Goal: Complete application form

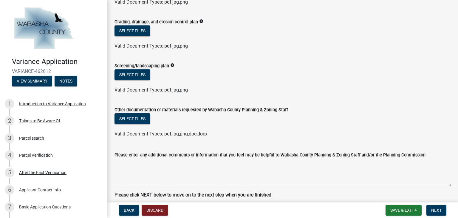
scroll to position [204, 0]
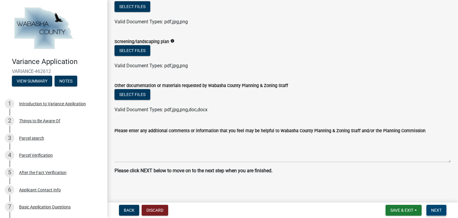
click at [435, 210] on span "Next" at bounding box center [437, 209] width 10 height 5
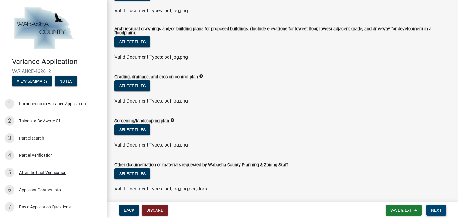
scroll to position [121, 0]
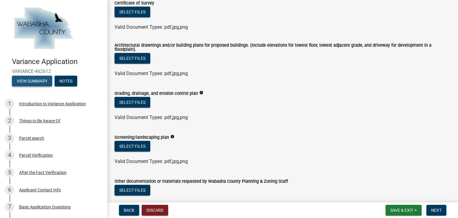
click at [33, 81] on button "View Summary" at bounding box center [32, 81] width 40 height 11
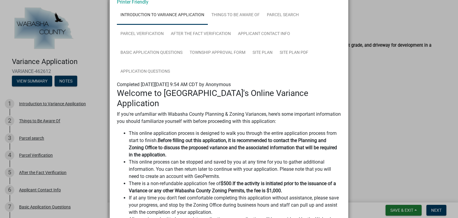
scroll to position [0, 0]
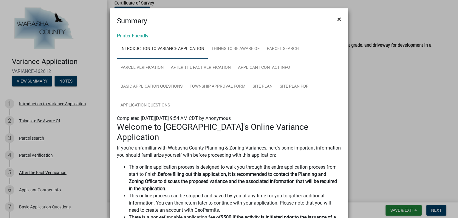
click at [338, 19] on span "×" at bounding box center [340, 19] width 4 height 8
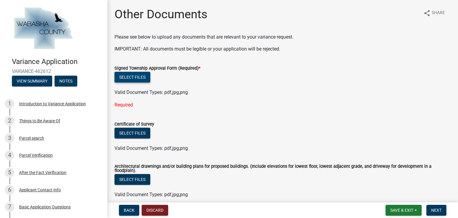
click at [130, 76] on button "Select files" at bounding box center [133, 77] width 36 height 11
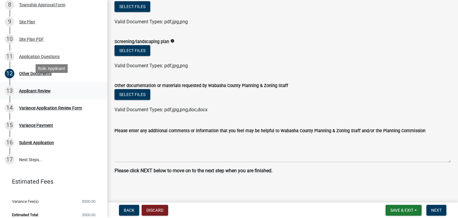
scroll to position [201, 0]
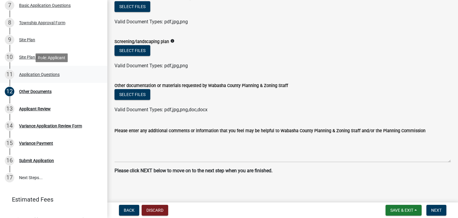
click at [45, 75] on div "Application Questions" at bounding box center [39, 74] width 41 height 4
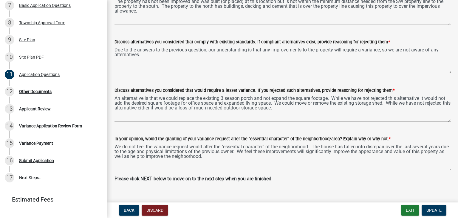
scroll to position [246, 0]
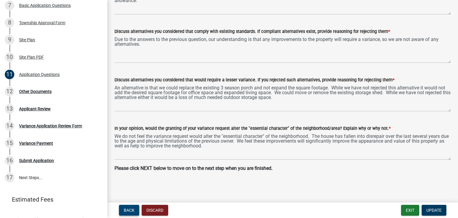
click at [130, 207] on button "Back" at bounding box center [129, 209] width 20 height 11
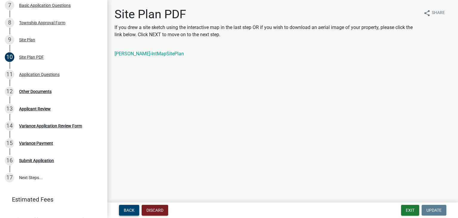
click at [133, 208] on span "Back" at bounding box center [129, 209] width 11 height 5
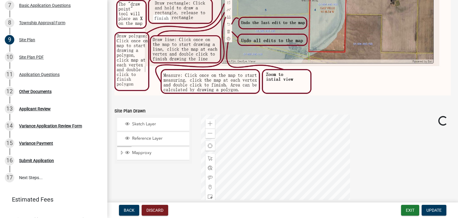
scroll to position [310, 0]
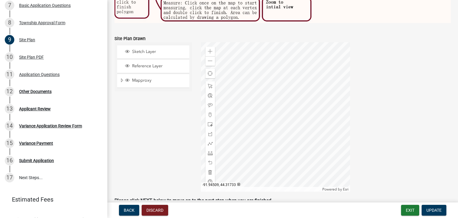
click at [301, 113] on div at bounding box center [275, 116] width 149 height 149
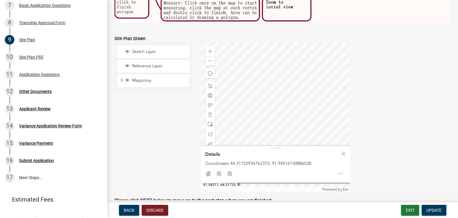
click at [282, 111] on div at bounding box center [275, 116] width 149 height 149
click at [436, 209] on span "Update" at bounding box center [434, 209] width 15 height 5
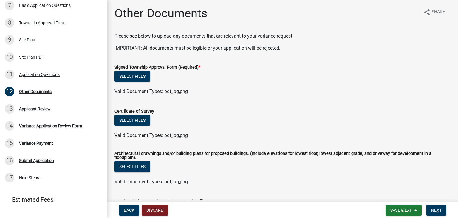
scroll to position [0, 0]
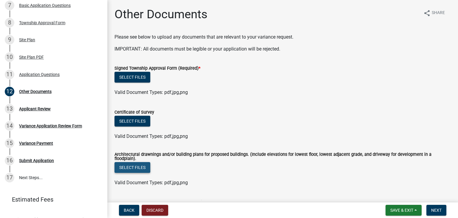
click at [134, 164] on button "Select files" at bounding box center [133, 167] width 36 height 11
click at [127, 164] on button "Select files" at bounding box center [133, 167] width 36 height 11
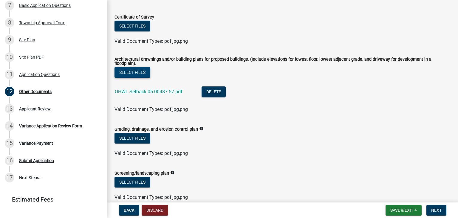
scroll to position [96, 0]
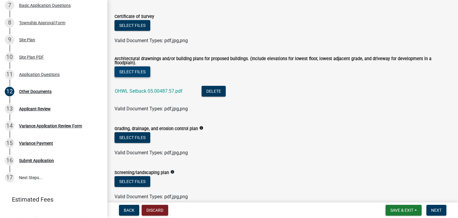
click at [148, 70] on button "Select files" at bounding box center [133, 71] width 36 height 11
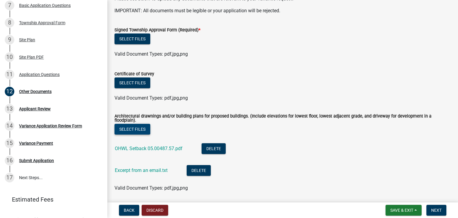
scroll to position [0, 0]
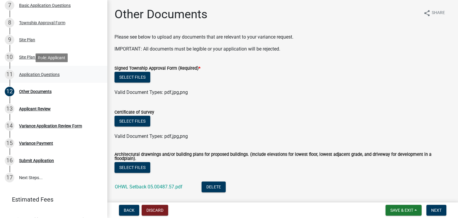
click at [48, 74] on div "Application Questions" at bounding box center [39, 74] width 41 height 4
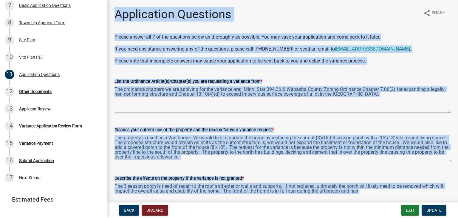
drag, startPoint x: 280, startPoint y: 171, endPoint x: 111, endPoint y: 13, distance: 231.2
click at [111, 13] on div "Application Questions share Share Please answer all 7 of the questions below as…" at bounding box center [283, 217] width 346 height 420
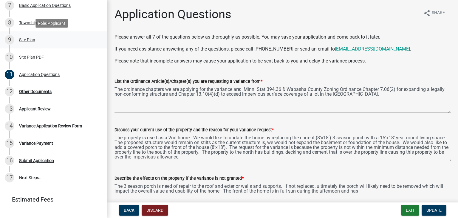
click at [27, 38] on div "Site Plan" at bounding box center [27, 40] width 16 height 4
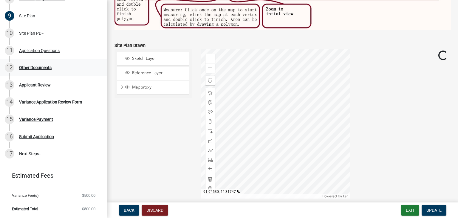
scroll to position [341, 0]
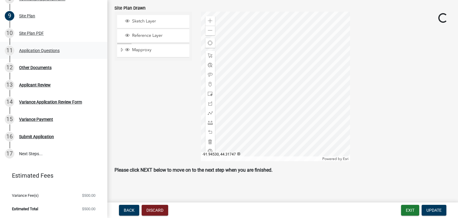
click at [41, 50] on div "Application Questions" at bounding box center [39, 50] width 41 height 4
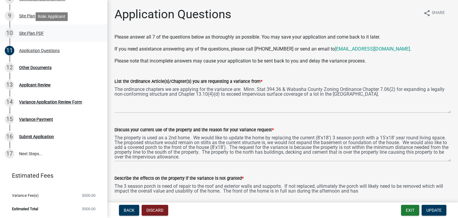
click at [39, 34] on div "Site Plan PDF" at bounding box center [31, 33] width 25 height 4
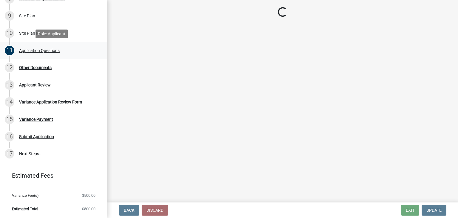
click at [39, 50] on div "Application Questions" at bounding box center [39, 50] width 41 height 4
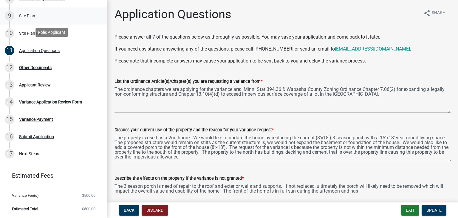
click at [30, 16] on div "Site Plan" at bounding box center [27, 16] width 16 height 4
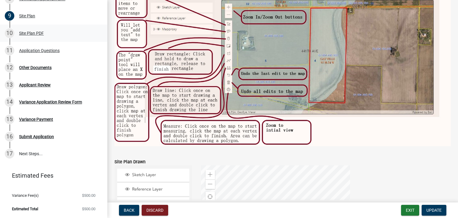
scroll to position [215, 0]
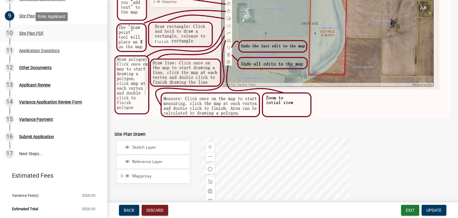
click at [38, 33] on div "Site Plan PDF" at bounding box center [31, 33] width 25 height 4
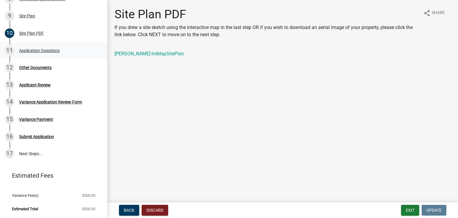
drag, startPoint x: 148, startPoint y: 53, endPoint x: 46, endPoint y: 51, distance: 102.1
click at [46, 51] on div "Application Questions" at bounding box center [39, 50] width 41 height 4
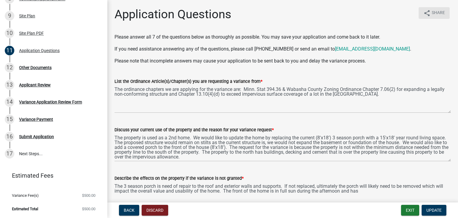
click at [424, 13] on icon "share" at bounding box center [427, 13] width 7 height 7
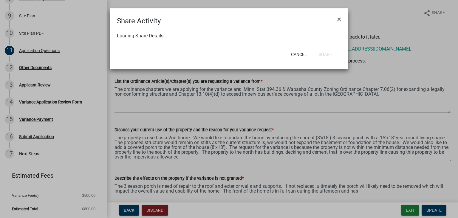
select select "1"
select select "0"
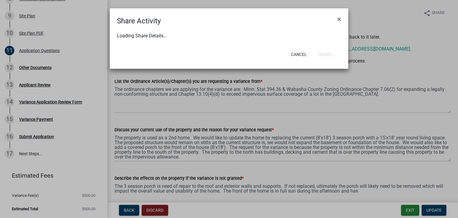
select select "0"
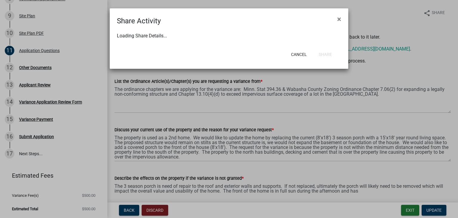
select select "0"
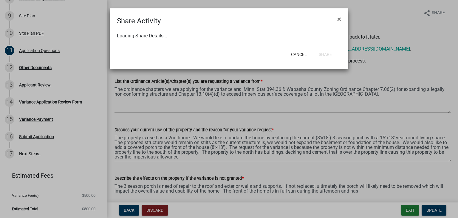
select select "0"
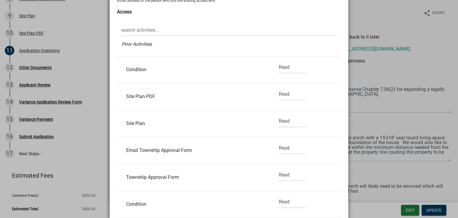
scroll to position [119, 0]
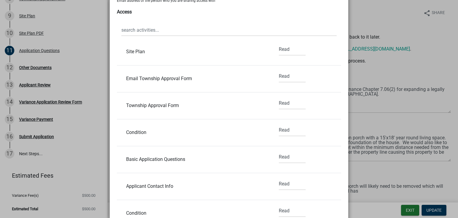
click at [422, 52] on ngb-modal-window "Share Activity × Share Share Manage Access Email Email address of the person wh…" at bounding box center [229, 109] width 458 height 218
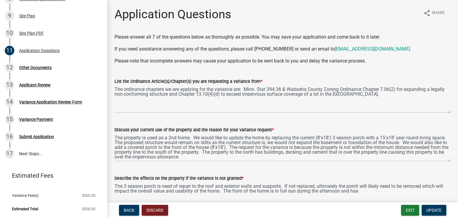
scroll to position [225, 0]
click at [433, 14] on span "Share" at bounding box center [438, 13] width 13 height 7
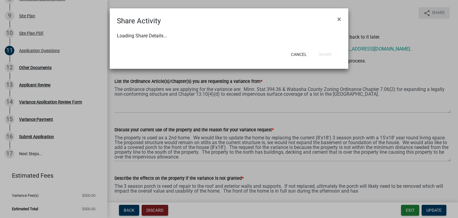
select select "1"
select select "0"
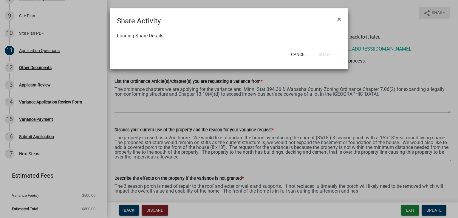
select select "0"
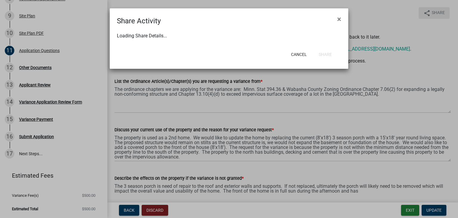
select select "0"
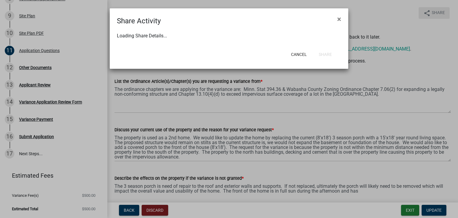
select select "0"
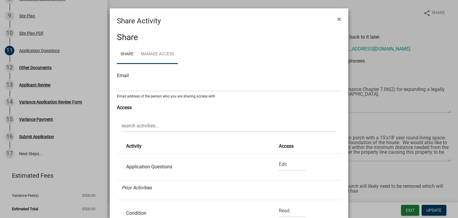
click at [158, 52] on link "Manage Access" at bounding box center [157, 54] width 41 height 19
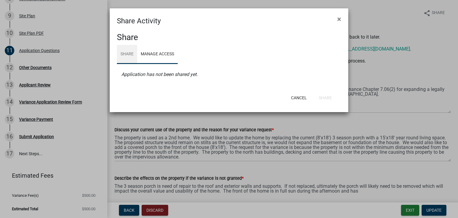
click at [131, 53] on link "Share" at bounding box center [127, 54] width 20 height 19
select select "1"
select select "0"
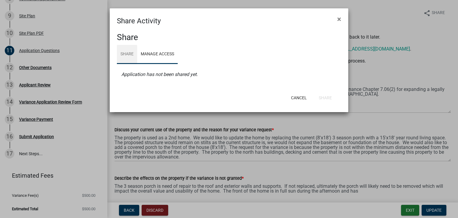
select select "0"
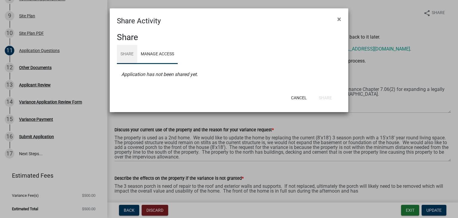
select select "0"
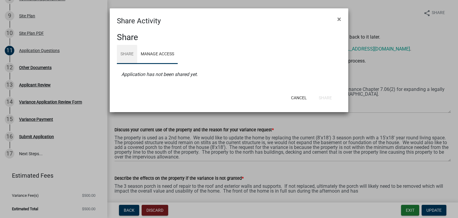
select select "0"
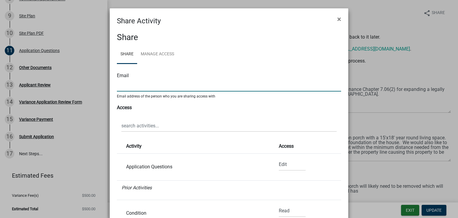
click at [133, 87] on input "text" at bounding box center [229, 85] width 224 height 12
click at [281, 164] on select "None Read Edit" at bounding box center [292, 164] width 27 height 12
select select "0"
click at [279, 158] on select "None Read Edit" at bounding box center [292, 164] width 27 height 12
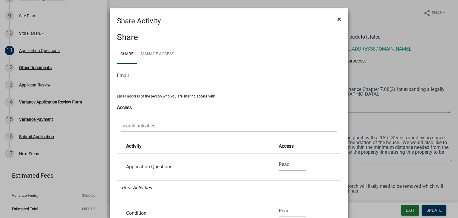
click at [338, 17] on span "×" at bounding box center [340, 19] width 4 height 8
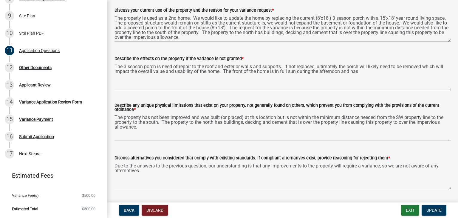
scroll to position [246, 0]
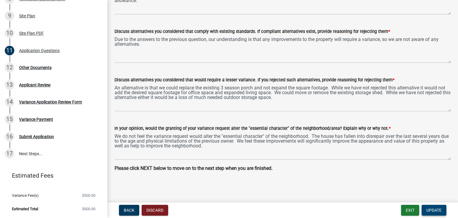
click at [440, 209] on span "Update" at bounding box center [434, 209] width 15 height 5
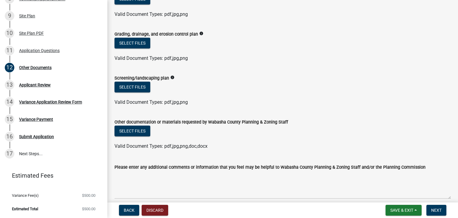
scroll to position [204, 0]
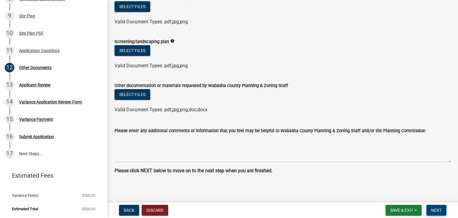
click at [441, 209] on span "Next" at bounding box center [437, 209] width 10 height 5
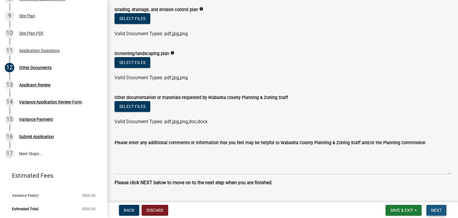
scroll to position [216, 0]
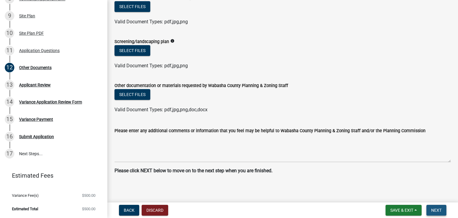
click at [438, 210] on span "Next" at bounding box center [437, 209] width 10 height 5
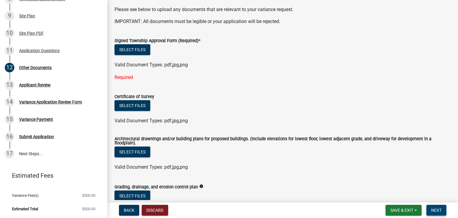
scroll to position [25, 0]
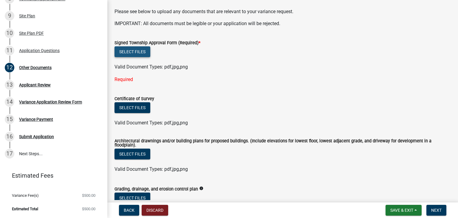
click at [142, 50] on button "Select files" at bounding box center [133, 51] width 36 height 11
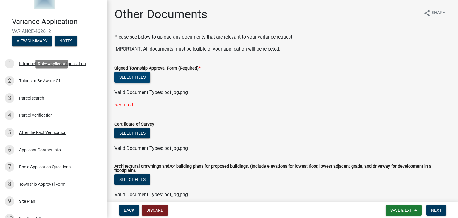
scroll to position [0, 0]
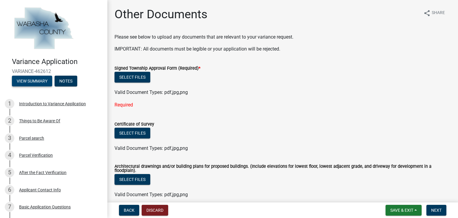
click at [42, 82] on button "View Summary" at bounding box center [32, 81] width 40 height 11
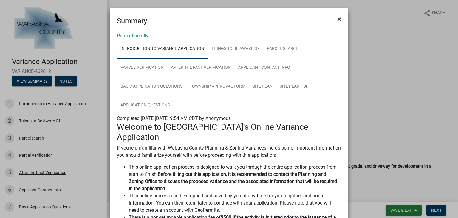
click at [339, 19] on span "×" at bounding box center [340, 19] width 4 height 8
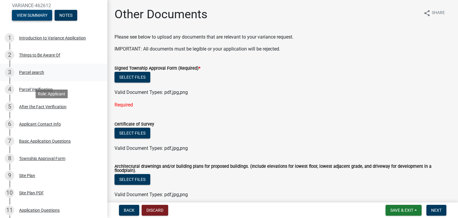
scroll to position [72, 0]
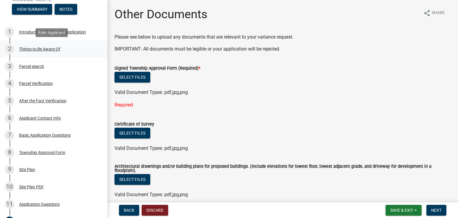
click at [40, 49] on div "Things to Be Aware Of" at bounding box center [39, 49] width 41 height 4
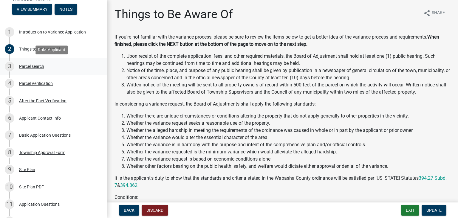
click at [34, 66] on div "Parcel search" at bounding box center [31, 66] width 25 height 4
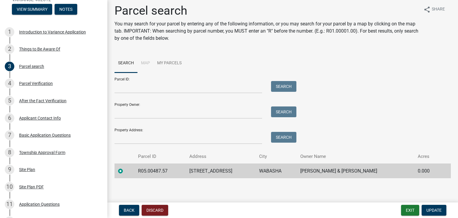
scroll to position [5, 0]
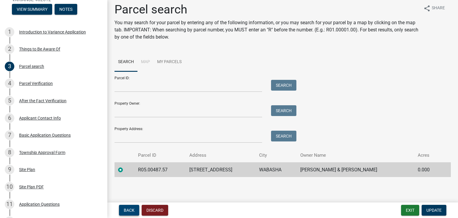
click at [135, 209] on button "Back" at bounding box center [129, 209] width 20 height 11
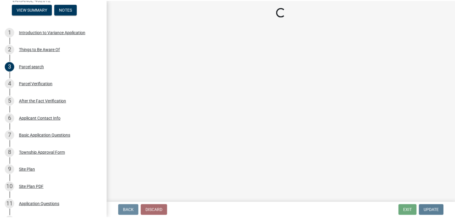
scroll to position [0, 0]
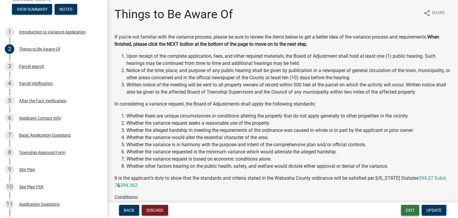
click at [404, 209] on button "Exit" at bounding box center [410, 209] width 18 height 11
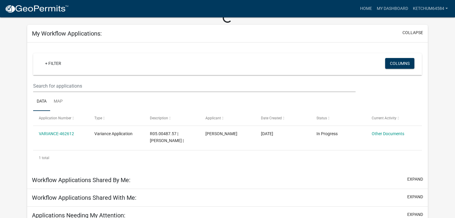
scroll to position [48, 0]
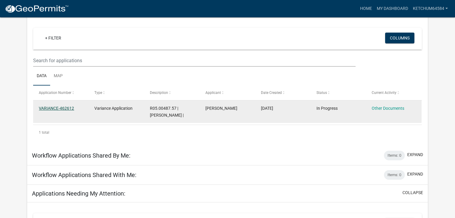
click at [64, 108] on link "VARIANCE-462612" at bounding box center [56, 108] width 35 height 5
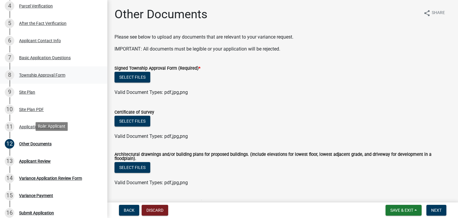
scroll to position [167, 0]
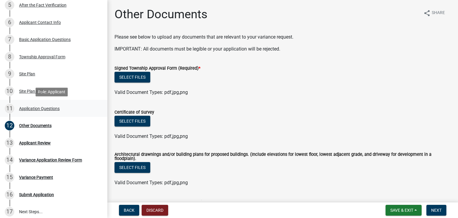
click at [44, 109] on div "Application Questions" at bounding box center [39, 108] width 41 height 4
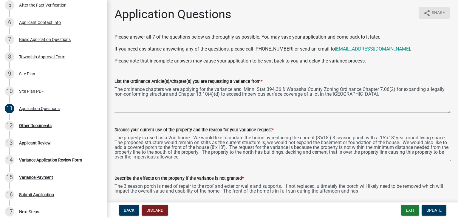
click at [424, 10] on icon "share" at bounding box center [427, 13] width 7 height 7
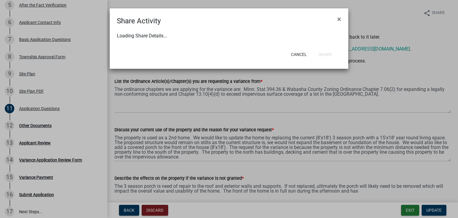
select select "1"
select select "0"
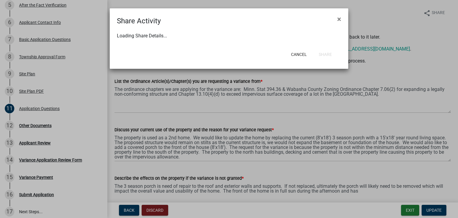
select select "0"
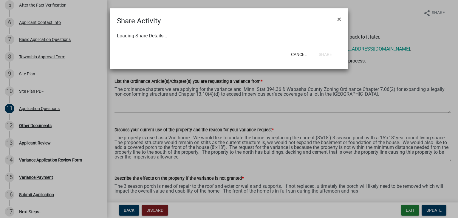
select select "0"
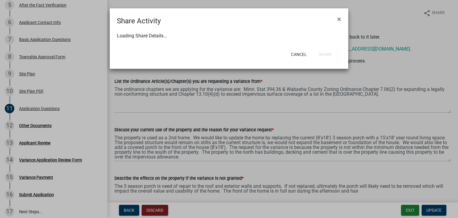
select select "0"
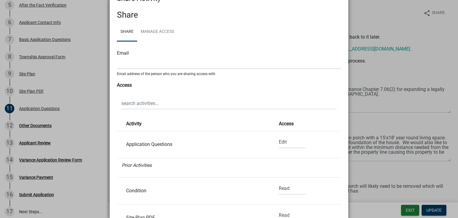
scroll to position [0, 0]
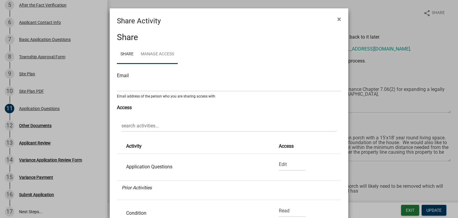
click at [155, 52] on link "Manage Access" at bounding box center [157, 54] width 41 height 19
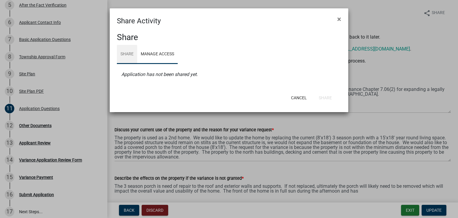
click at [125, 56] on link "Share" at bounding box center [127, 54] width 20 height 19
select select "1"
select select "0"
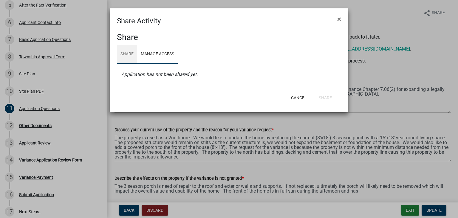
select select "0"
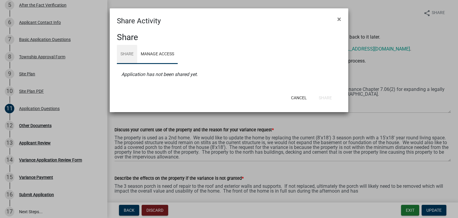
select select "0"
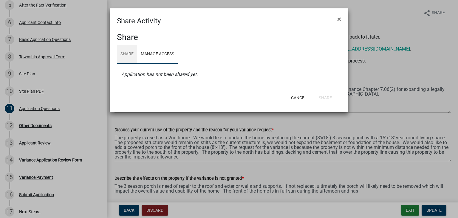
select select "0"
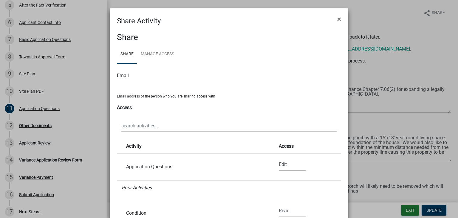
click at [288, 167] on select "None Read Edit" at bounding box center [292, 164] width 27 height 12
select select "0"
click at [279, 158] on select "None Read Edit" at bounding box center [292, 164] width 27 height 12
click at [339, 14] on button "×" at bounding box center [339, 19] width 13 height 17
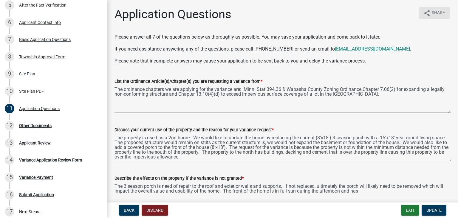
click at [432, 10] on span "Share" at bounding box center [438, 13] width 13 height 7
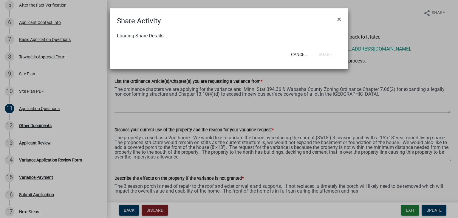
select select "1"
select select "0"
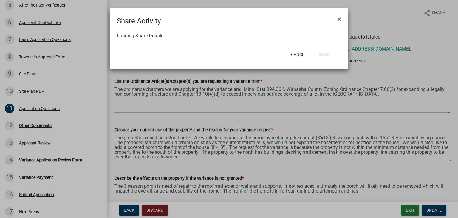
select select "0"
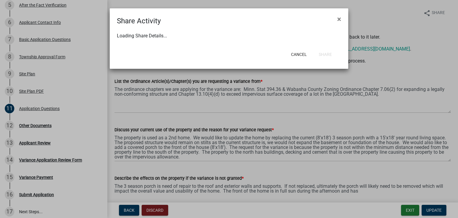
select select "0"
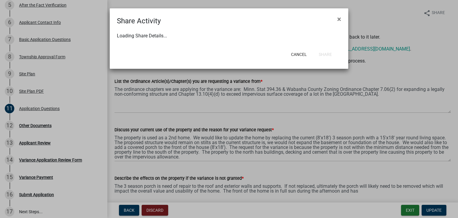
select select "0"
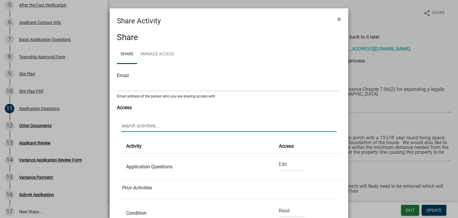
click at [157, 125] on input "text" at bounding box center [229, 125] width 216 height 12
